Goal: Information Seeking & Learning: Check status

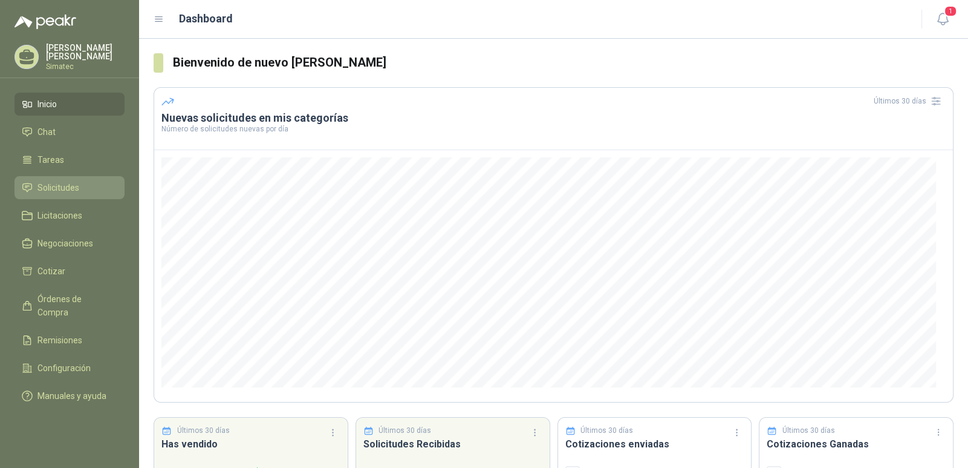
click at [59, 186] on span "Solicitudes" at bounding box center [59, 187] width 42 height 13
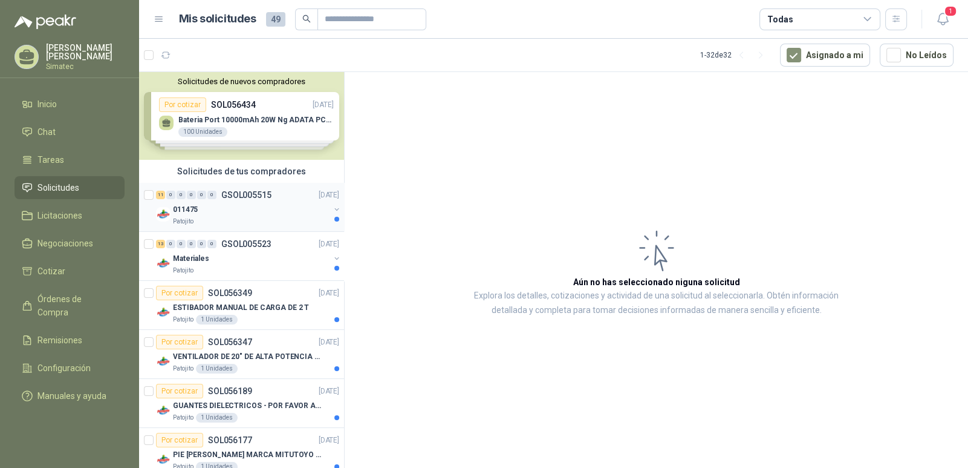
click at [264, 197] on p "GSOL005515" at bounding box center [246, 195] width 50 height 8
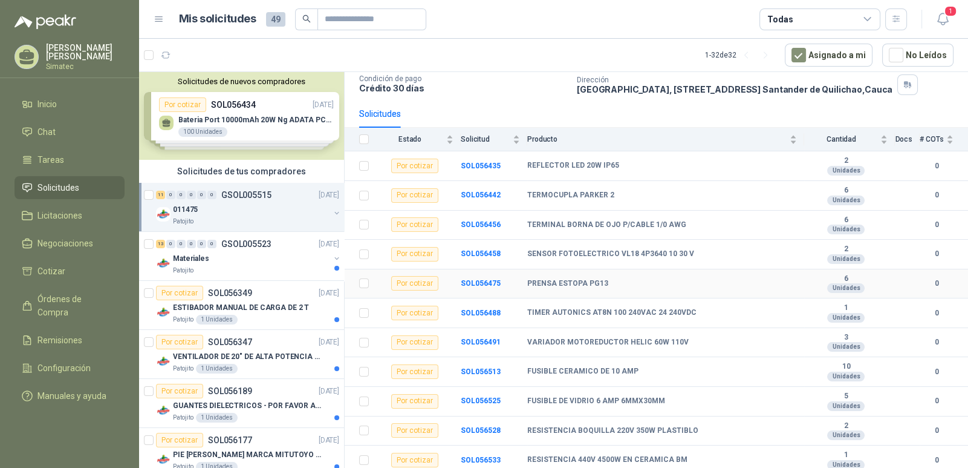
scroll to position [85, 0]
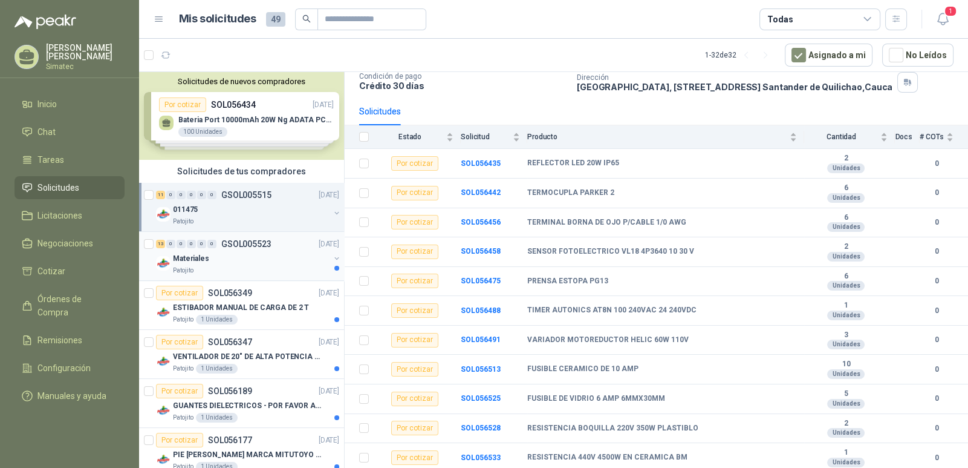
click at [239, 261] on div "Materiales" at bounding box center [251, 258] width 157 height 15
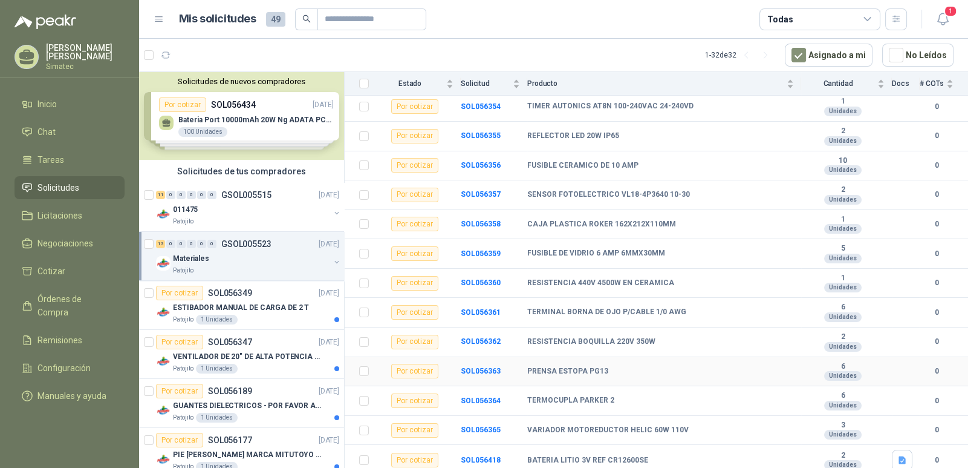
scroll to position [145, 0]
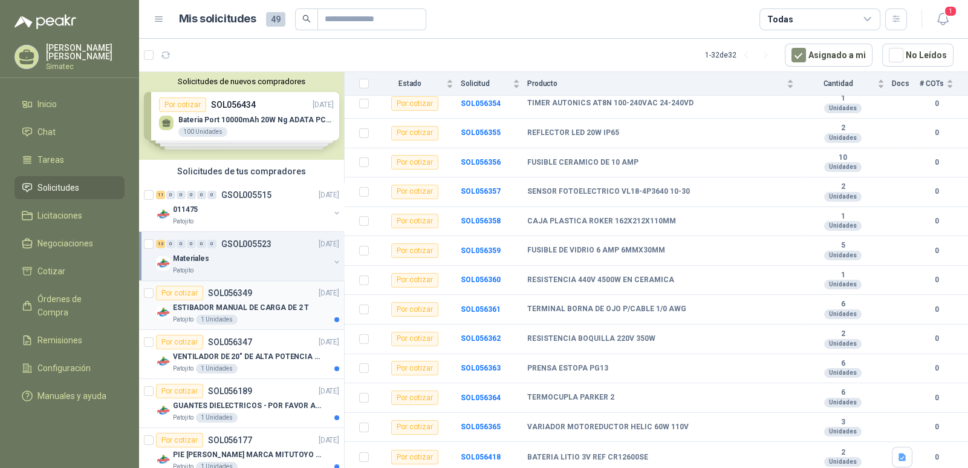
click at [243, 319] on div "Patojito 1 Unidades" at bounding box center [256, 320] width 166 height 10
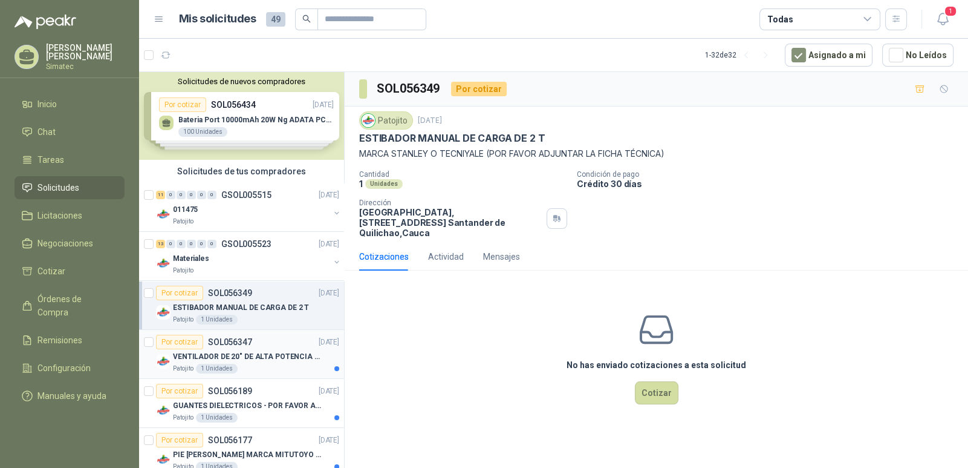
click at [257, 356] on p "VENTILADOR DE 20" DE ALTA POTENCIA PARA ANCLAR A LA PARED" at bounding box center [248, 356] width 151 height 11
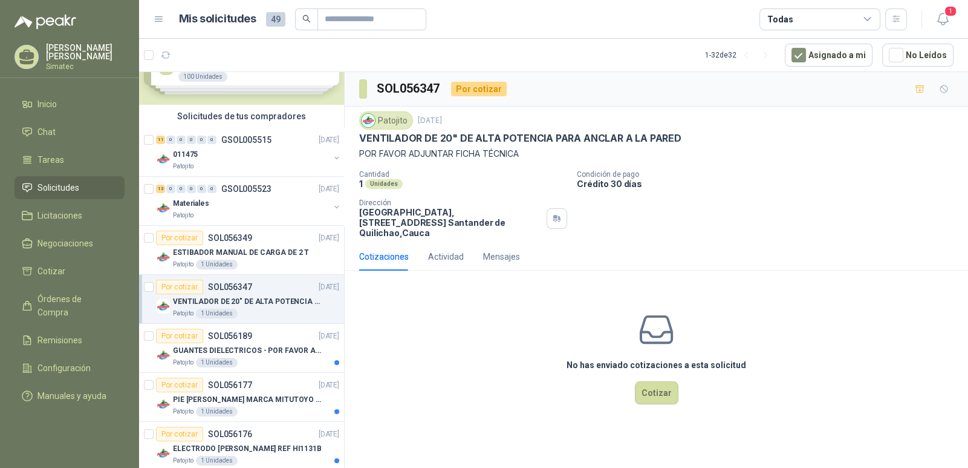
scroll to position [60, 0]
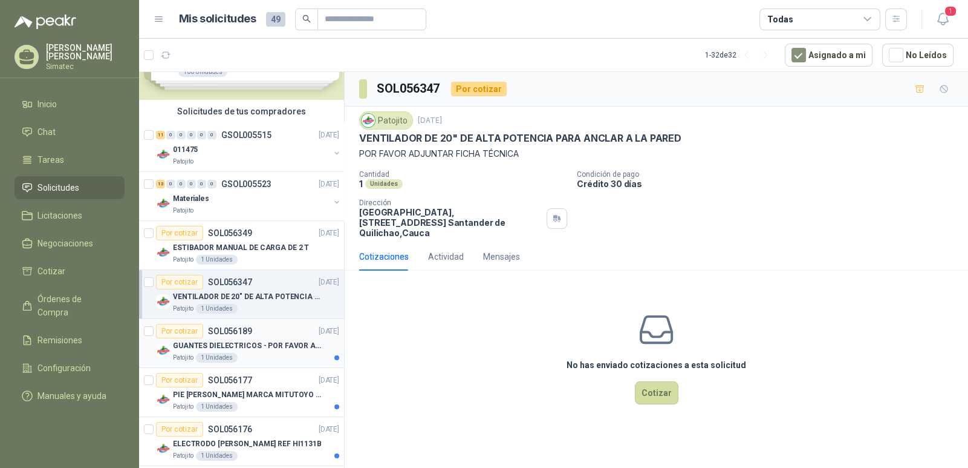
click at [260, 348] on p "GUANTES DIELECTRICOS - POR FAVOR ADJUNTAR SU FICHA TECNICA" at bounding box center [248, 345] width 151 height 11
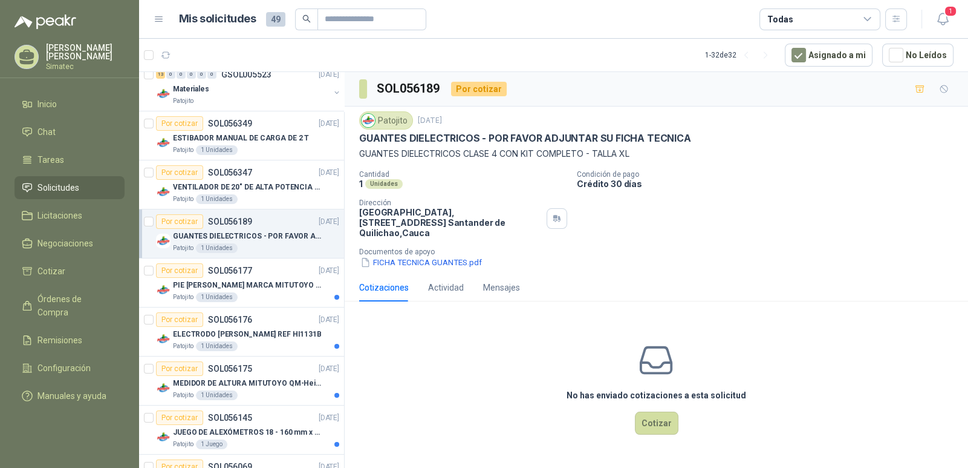
scroll to position [181, 0]
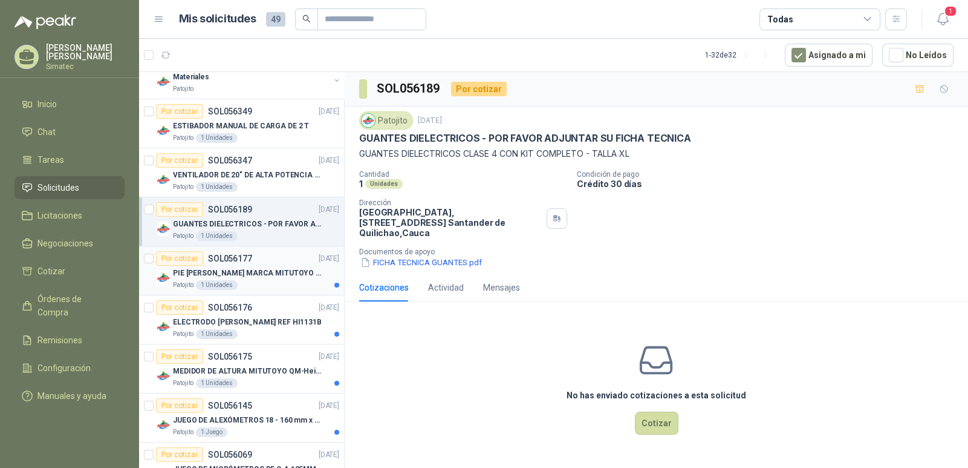
click at [232, 275] on p "PIE [PERSON_NAME] MARCA MITUTOYO REF [PHONE_NUMBER]" at bounding box center [248, 272] width 151 height 11
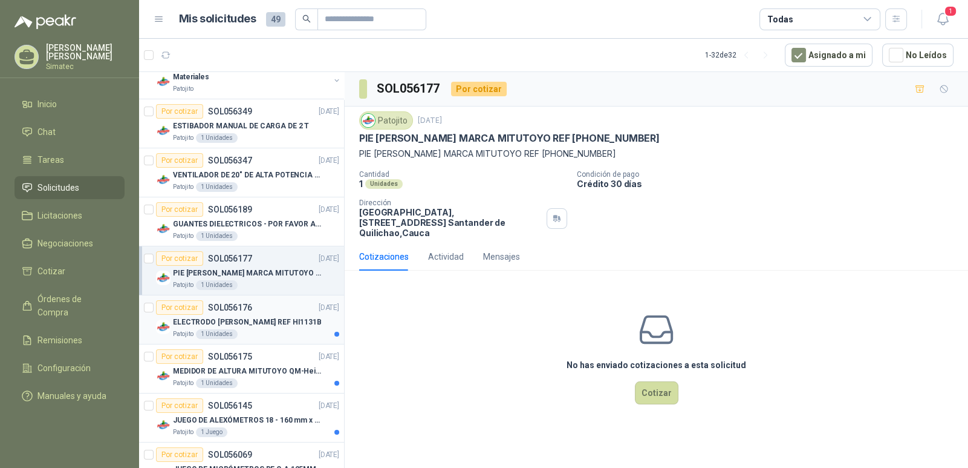
click at [251, 330] on div "Patojito 1 Unidades" at bounding box center [256, 334] width 166 height 10
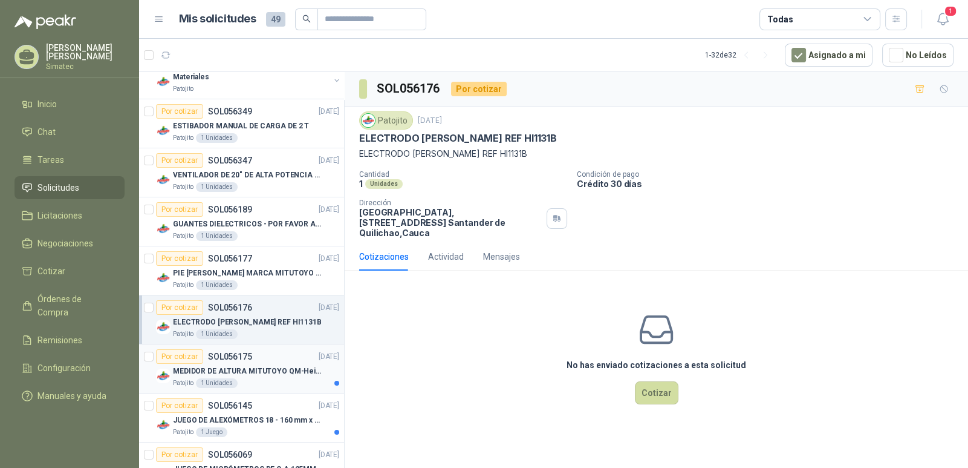
click at [239, 371] on p "MEDIDOR DE ALTURA MITUTOYO QM-Height 518-245" at bounding box center [248, 370] width 151 height 11
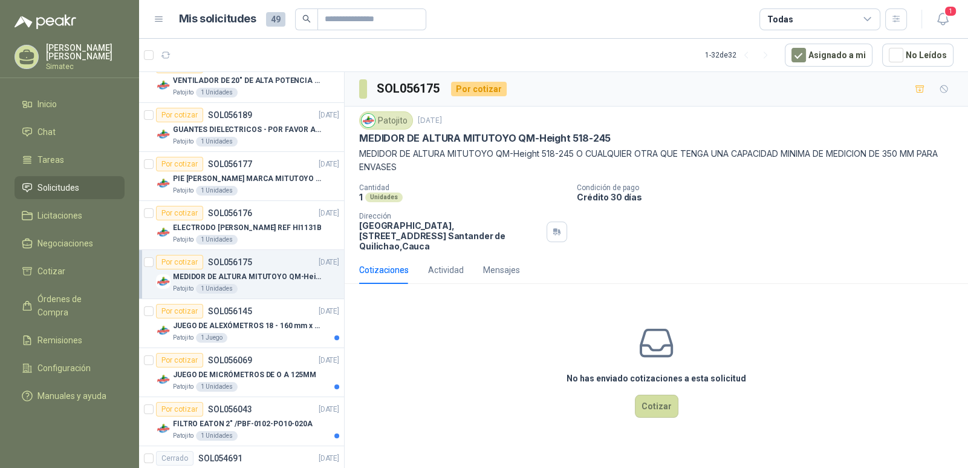
scroll to position [302, 0]
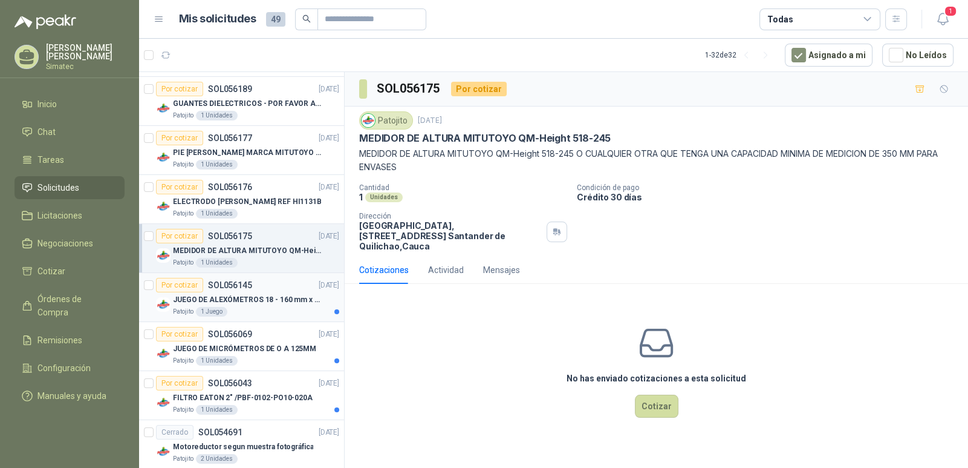
click at [249, 307] on div "Patojito 1 Juego" at bounding box center [256, 312] width 166 height 10
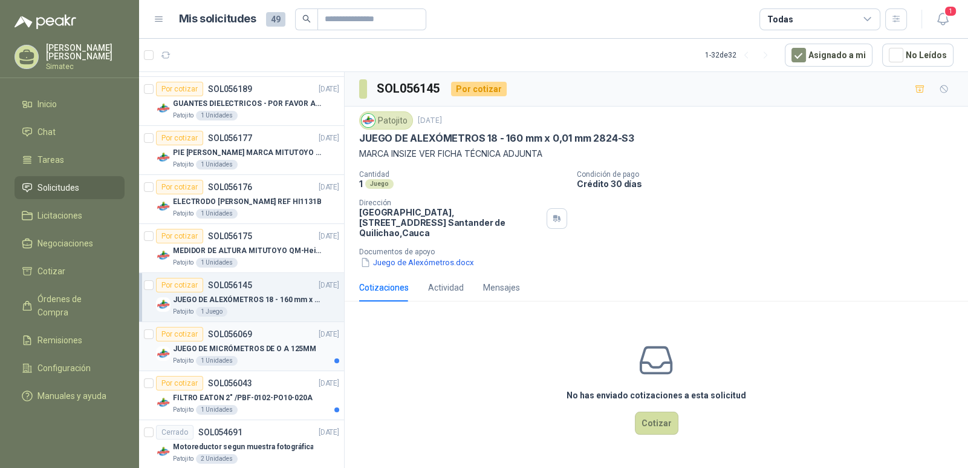
click at [238, 353] on div "JUEGO DE MICRÓMETROS DE O A 125MM" at bounding box center [256, 348] width 166 height 15
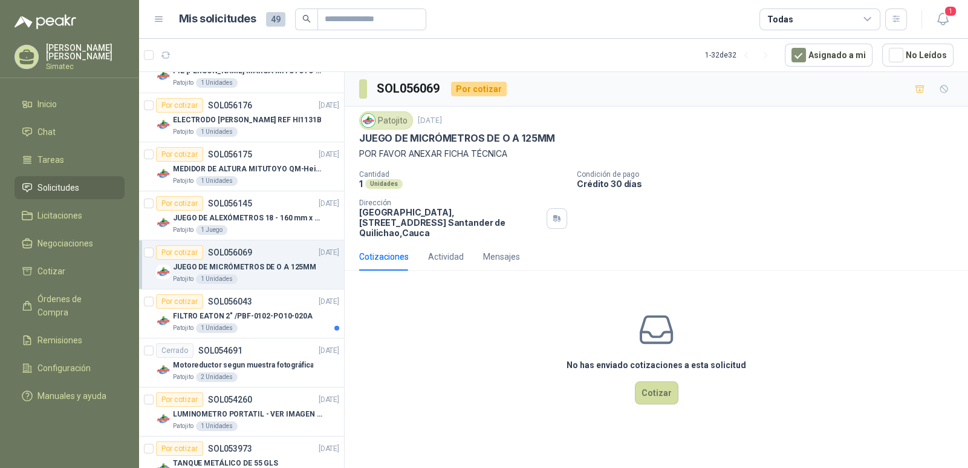
scroll to position [423, 0]
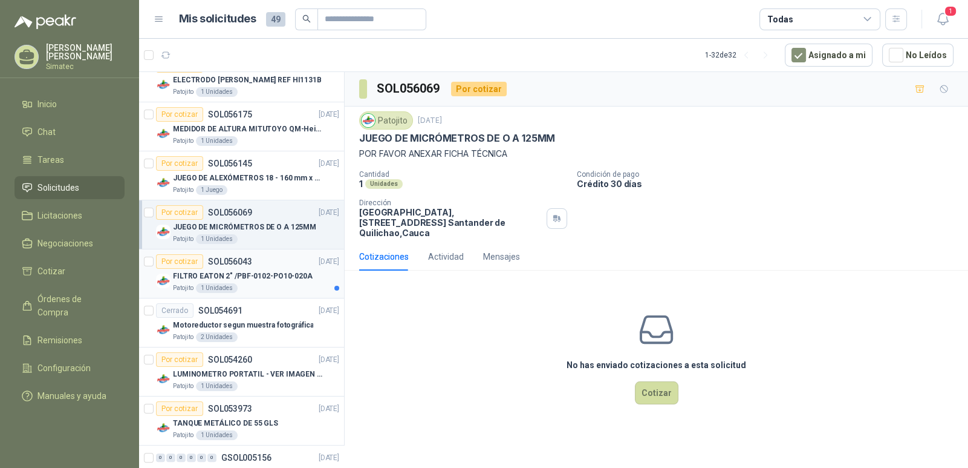
click at [242, 279] on p "FILTRO EATON 2" /PBF-0102-PO10-020A" at bounding box center [243, 275] width 140 height 11
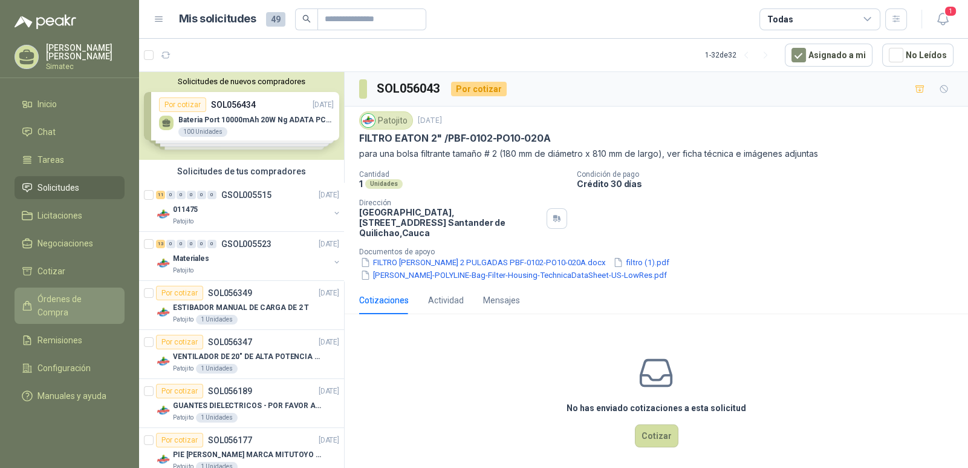
click at [53, 299] on span "Órdenes de Compra" at bounding box center [76, 305] width 76 height 27
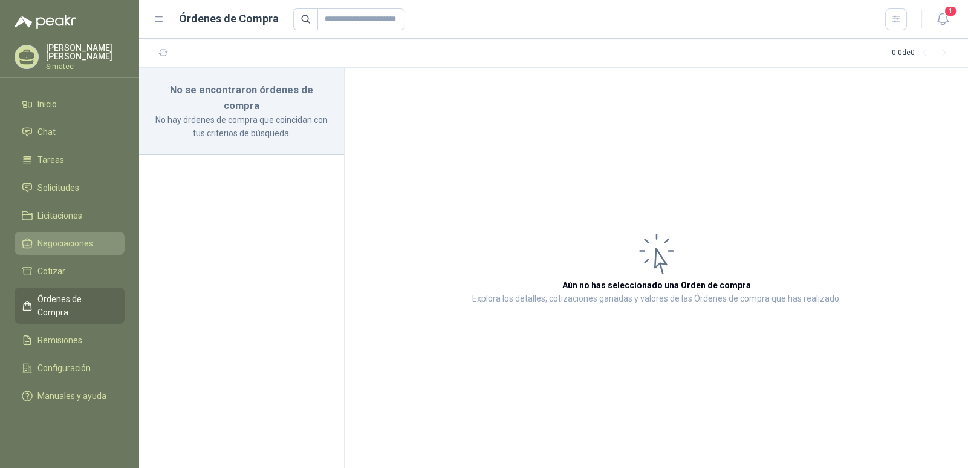
click at [71, 244] on span "Negociaciones" at bounding box center [66, 243] width 56 height 13
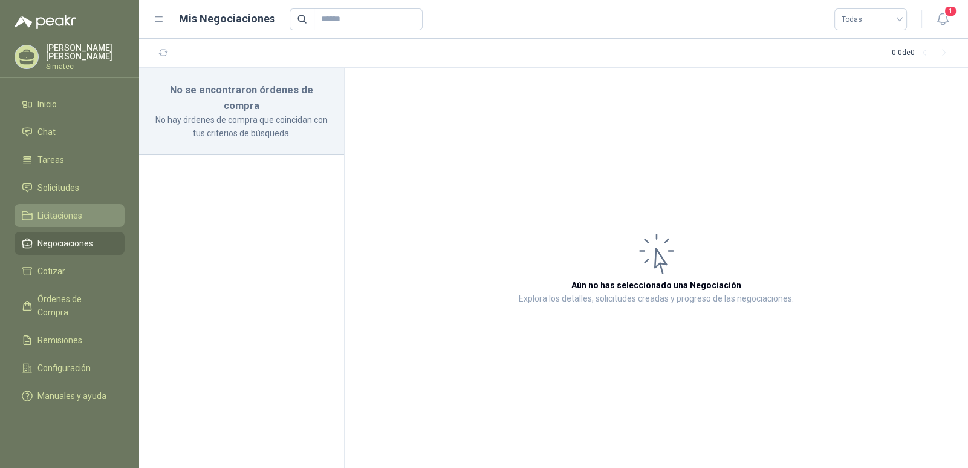
click at [57, 215] on span "Licitaciones" at bounding box center [60, 215] width 45 height 13
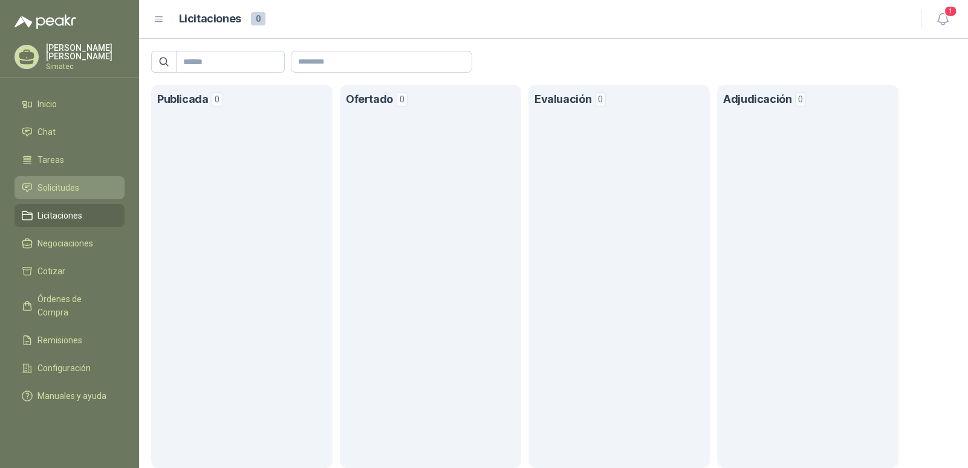
click at [41, 183] on span "Solicitudes" at bounding box center [59, 187] width 42 height 13
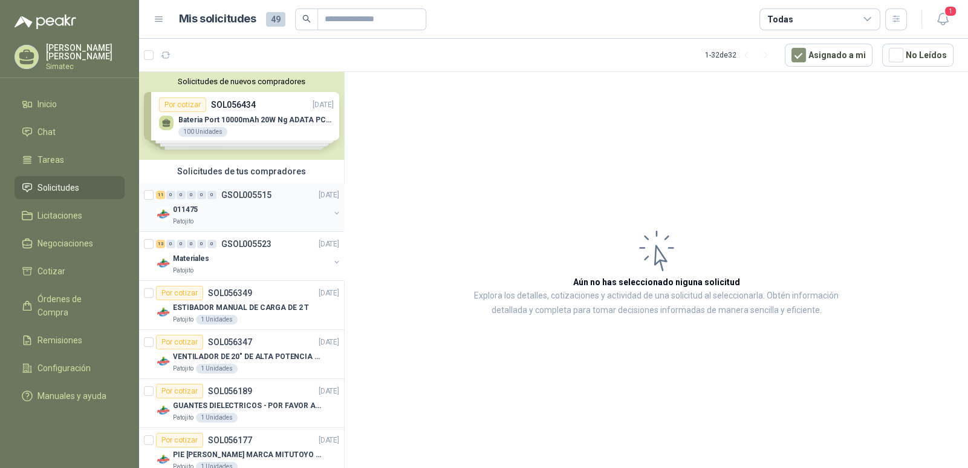
click at [238, 204] on div "011475" at bounding box center [251, 209] width 157 height 15
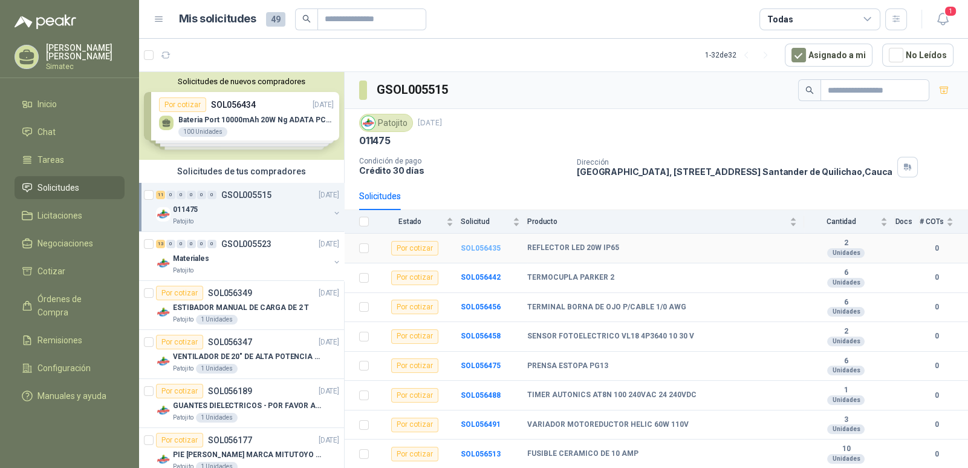
click at [474, 249] on b "SOL056435" at bounding box center [481, 248] width 40 height 8
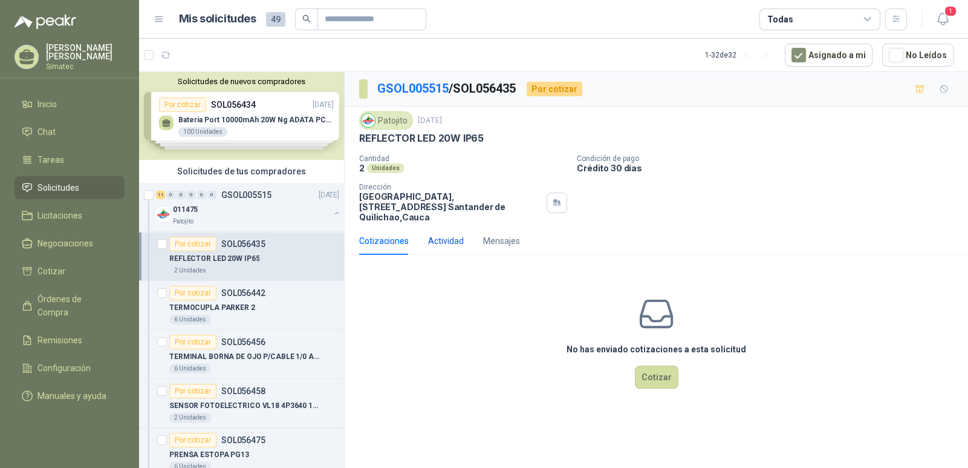
click at [436, 234] on div "Actividad" at bounding box center [446, 240] width 36 height 13
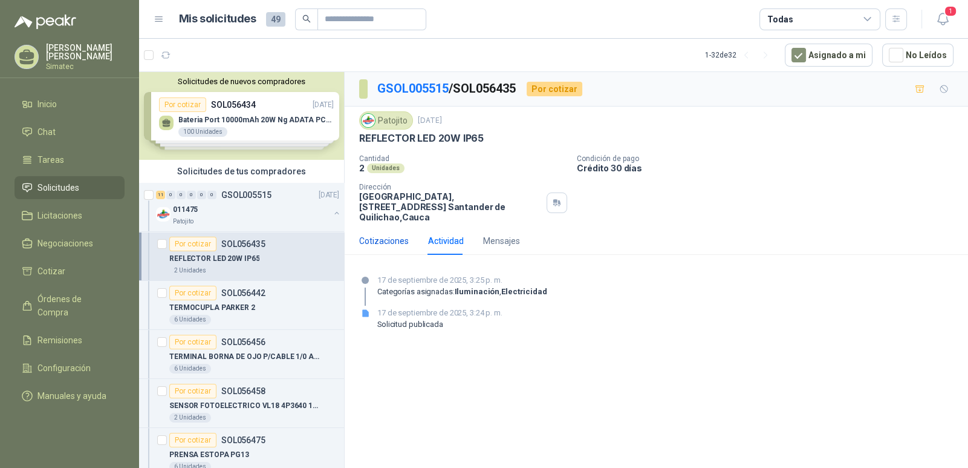
click at [396, 234] on div "Cotizaciones" at bounding box center [384, 240] width 50 height 13
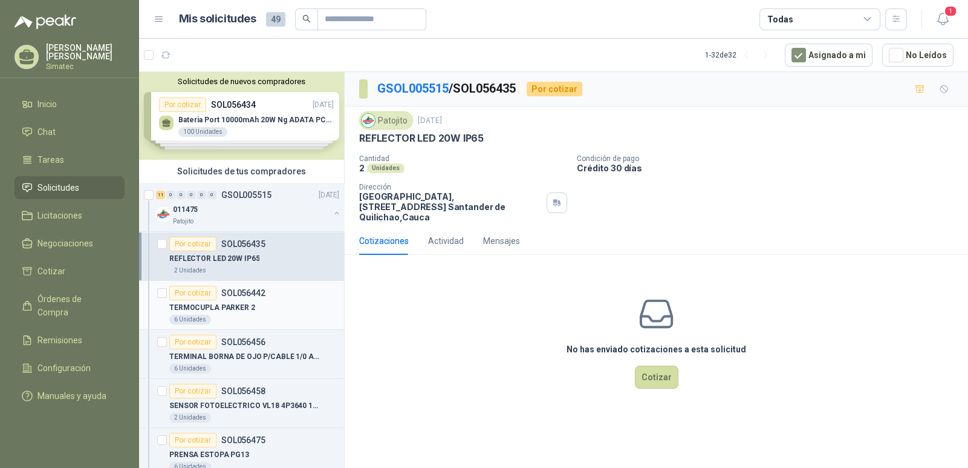
click at [245, 304] on p "TERMOCUPLA PARKER 2" at bounding box center [212, 307] width 86 height 11
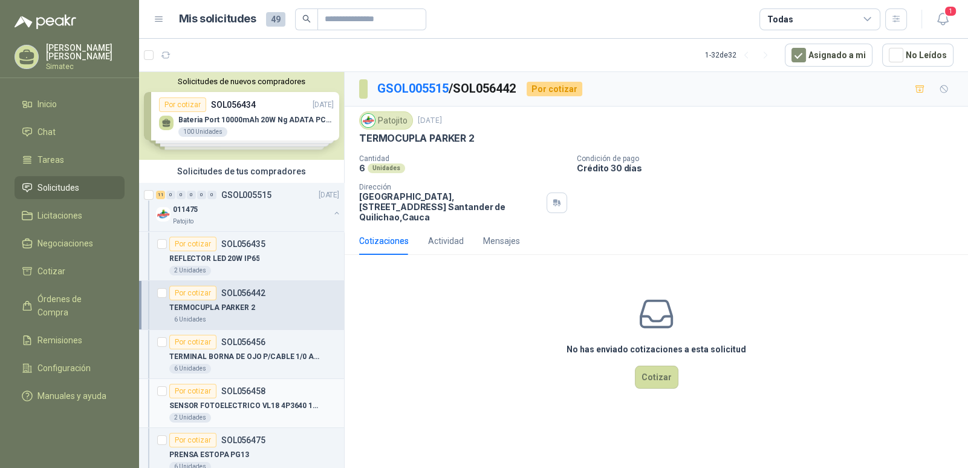
click at [295, 401] on p "SENSOR FOTOELECTRICO VL18 4P3640 10 30 V" at bounding box center [244, 405] width 151 height 11
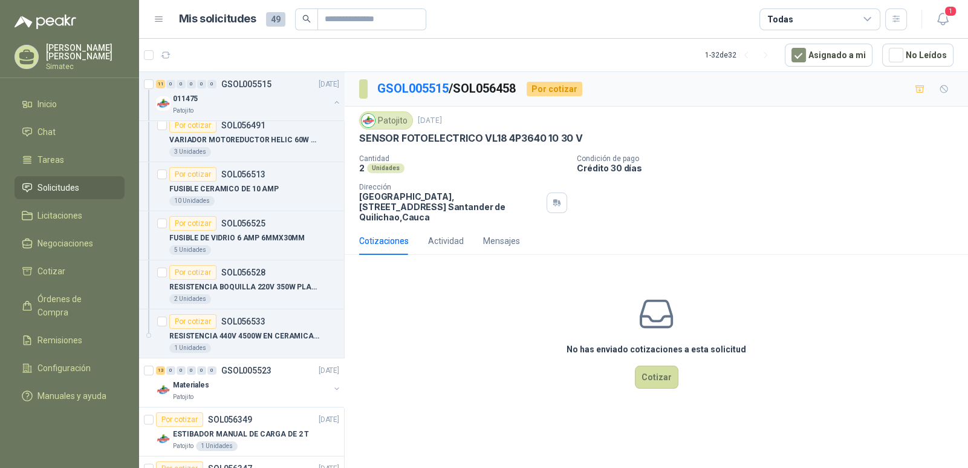
scroll to position [423, 0]
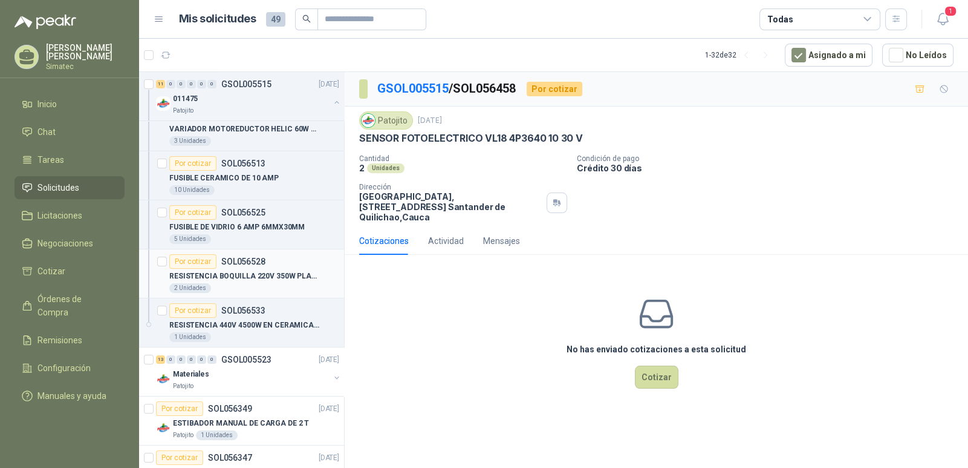
click at [290, 281] on div "RESISTENCIA BOQUILLA 220V 350W PLASTIBLO" at bounding box center [254, 276] width 170 height 15
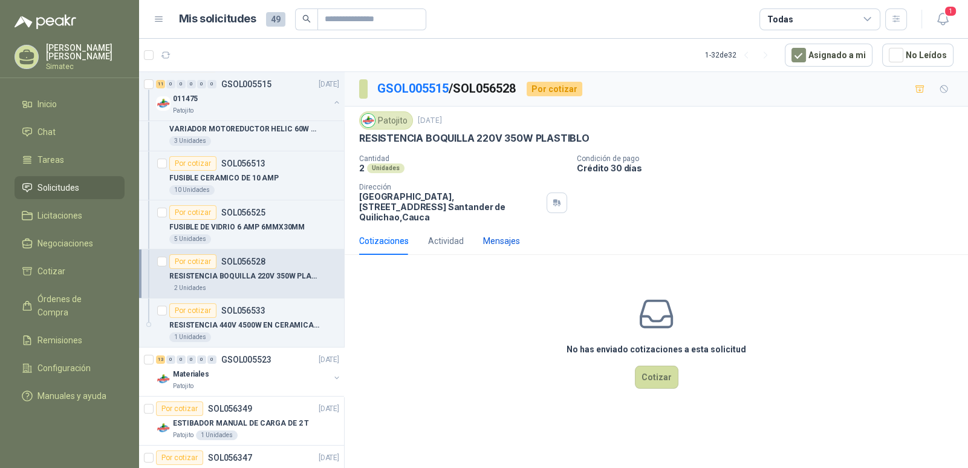
click at [491, 234] on div "Mensajes" at bounding box center [501, 240] width 37 height 13
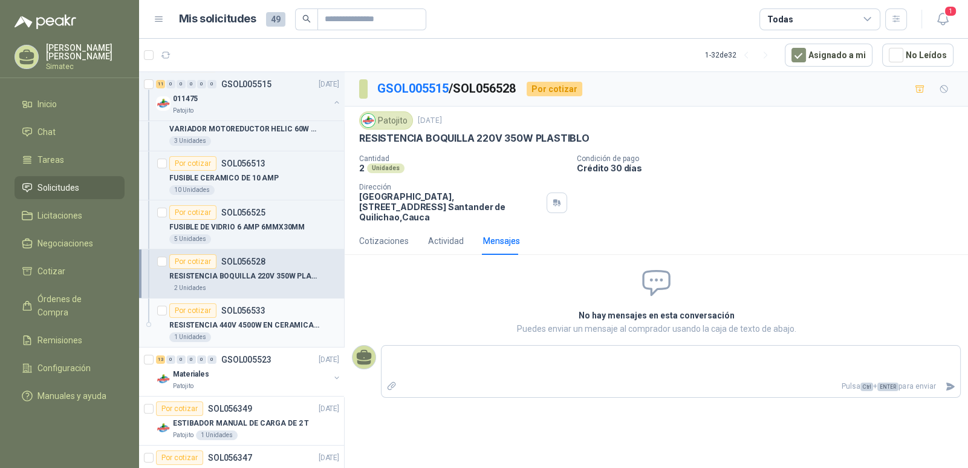
click at [282, 312] on div "Por cotizar SOL056533" at bounding box center [254, 310] width 170 height 15
